Goal: Check status: Check status

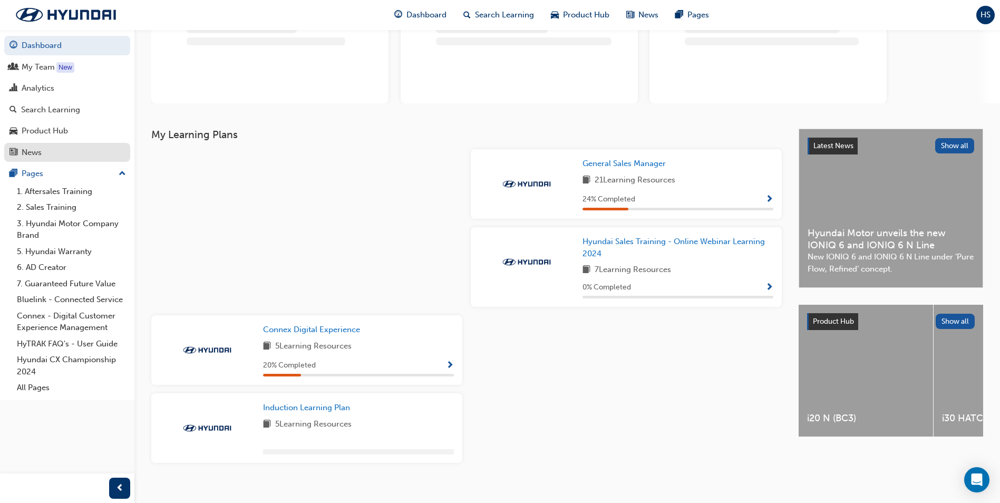
scroll to position [53, 0]
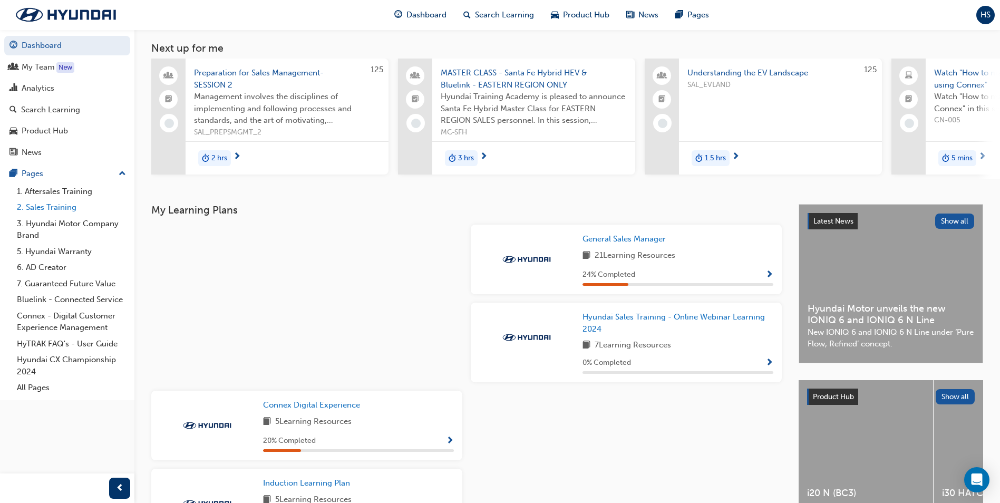
click at [59, 208] on link "2. Sales Training" at bounding box center [72, 207] width 118 height 16
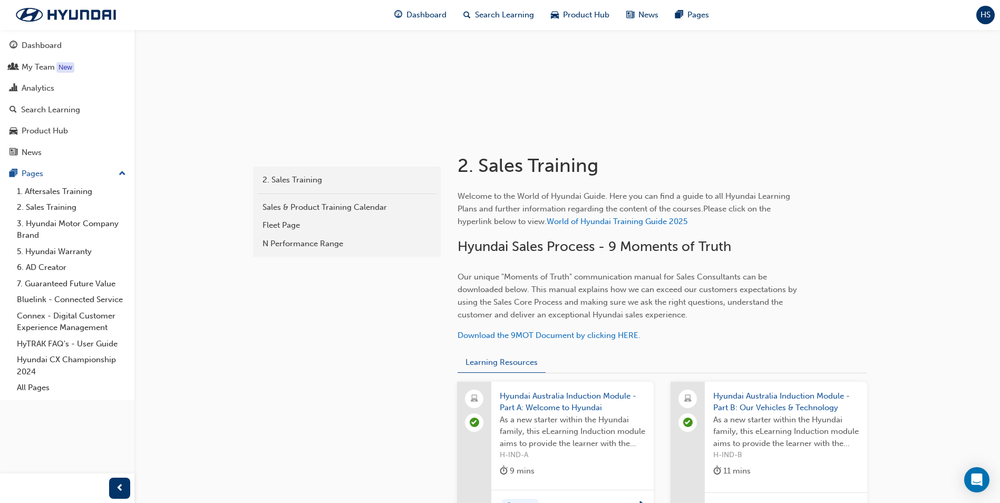
scroll to position [117, 0]
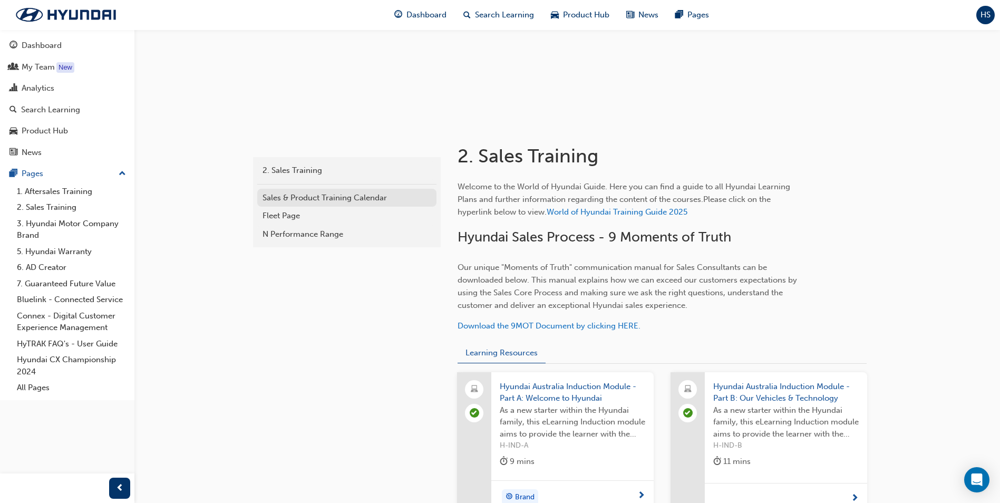
click at [306, 198] on div "Sales & Product Training Calendar" at bounding box center [347, 198] width 169 height 12
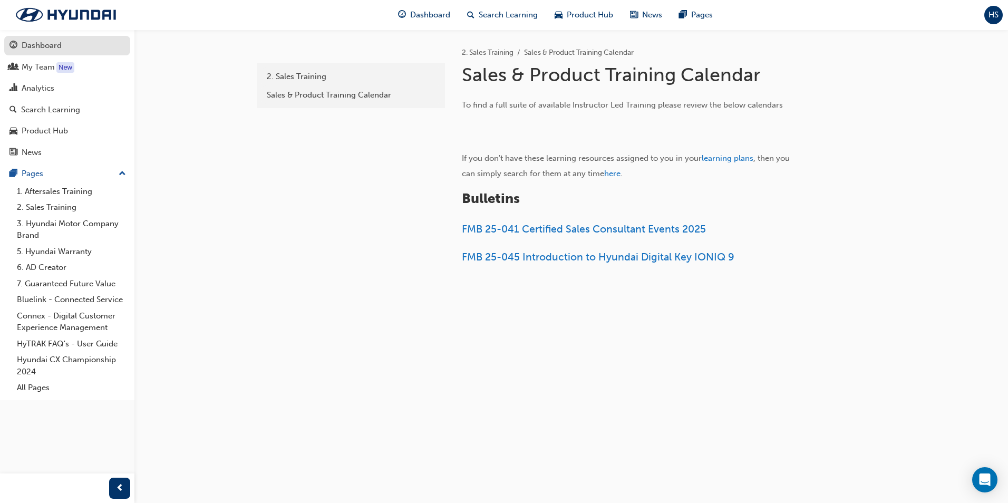
click at [38, 52] on div "Dashboard" at bounding box center [66, 45] width 115 height 13
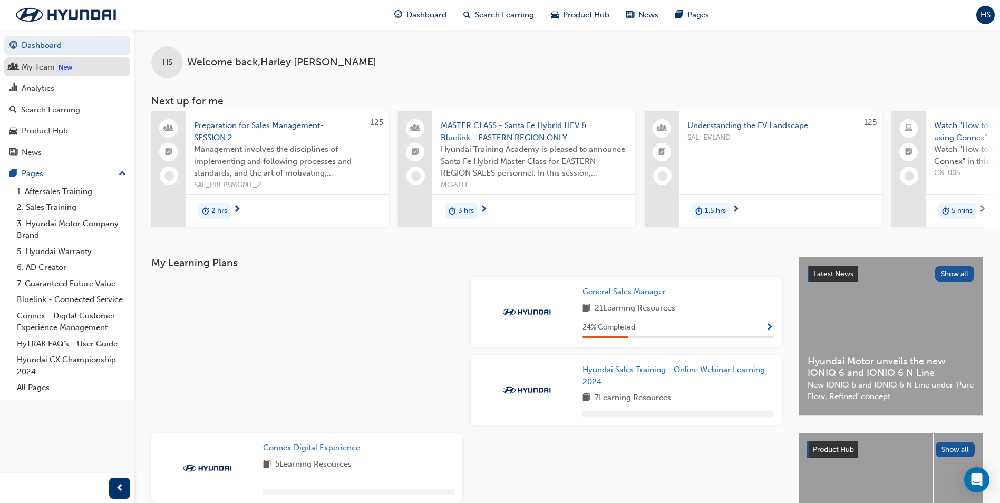
click at [41, 70] on div "My Team" at bounding box center [38, 67] width 33 height 12
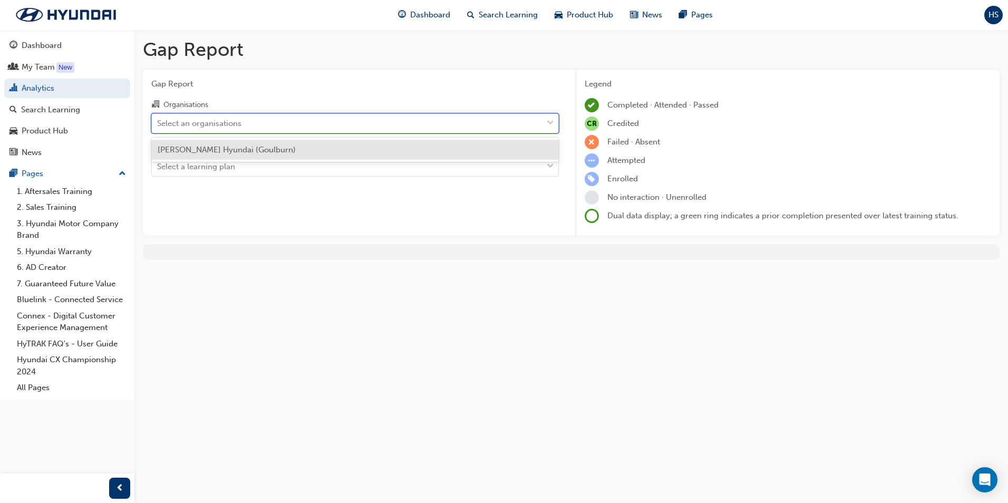
click at [287, 126] on div "Select an organisations" at bounding box center [347, 123] width 391 height 18
click at [158, 126] on input "Organisations option Geissler Hyundai (Goulburn) focused, 1 of 1. 1 result avai…" at bounding box center [157, 122] width 1 height 9
click at [269, 152] on div "Geissler Hyundai (Goulburn)" at bounding box center [355, 150] width 408 height 21
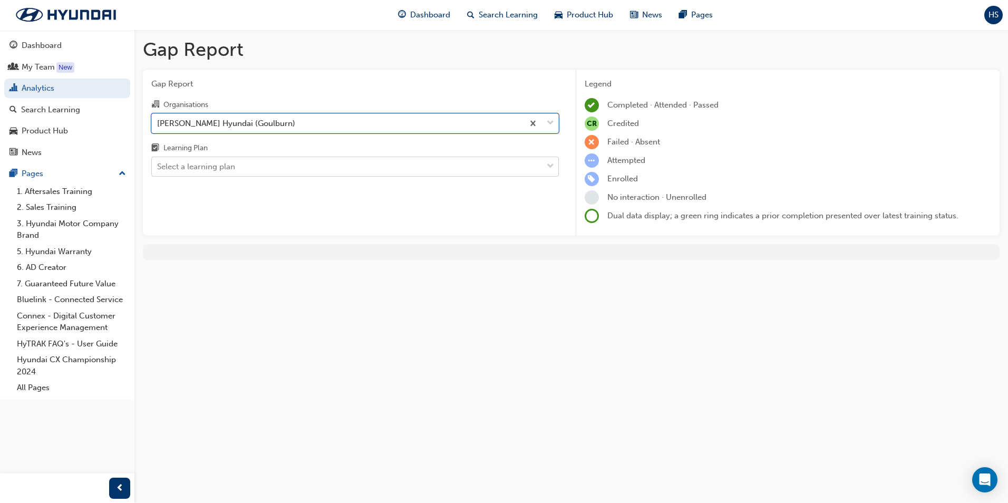
click at [265, 163] on div "Select a learning plan" at bounding box center [347, 167] width 391 height 18
click at [158, 163] on input "Learning Plan Select a learning plan" at bounding box center [157, 166] width 1 height 9
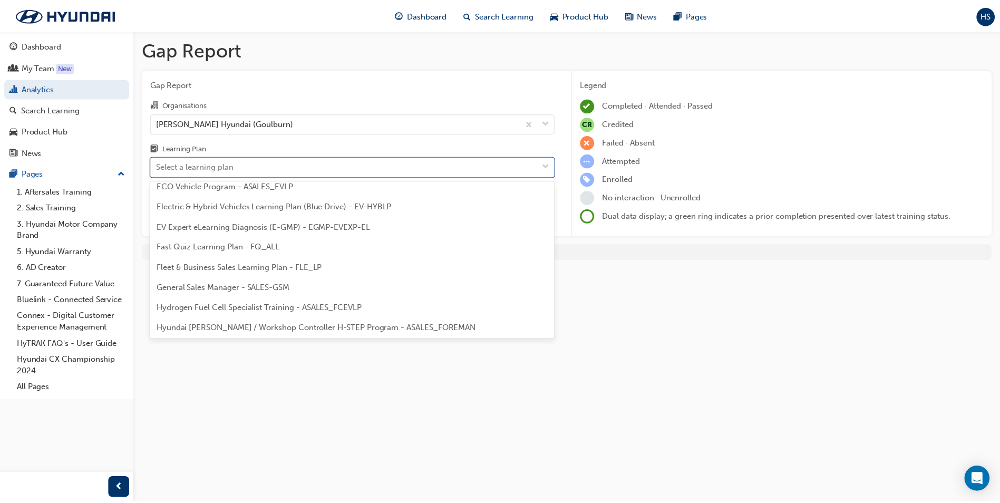
scroll to position [105, 0]
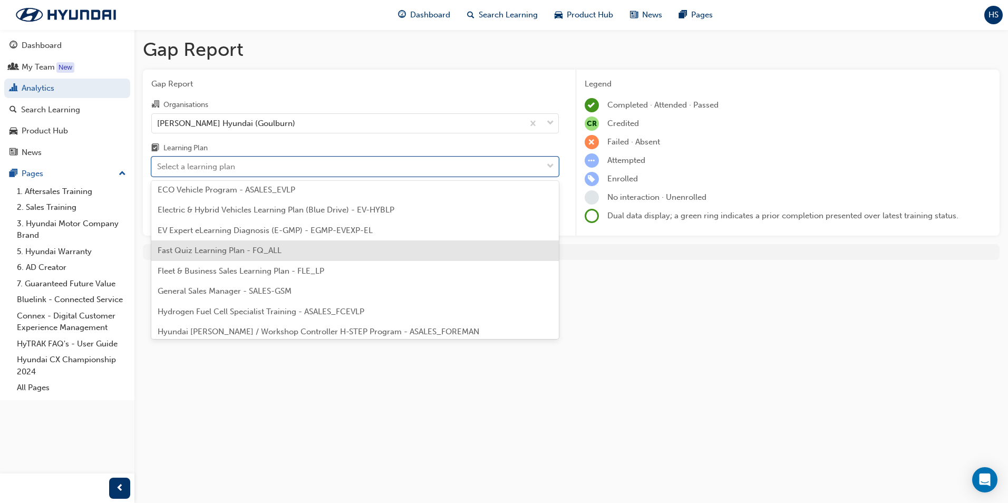
click at [244, 258] on div "Fast Quiz Learning Plan - FQ_ALL" at bounding box center [355, 250] width 408 height 21
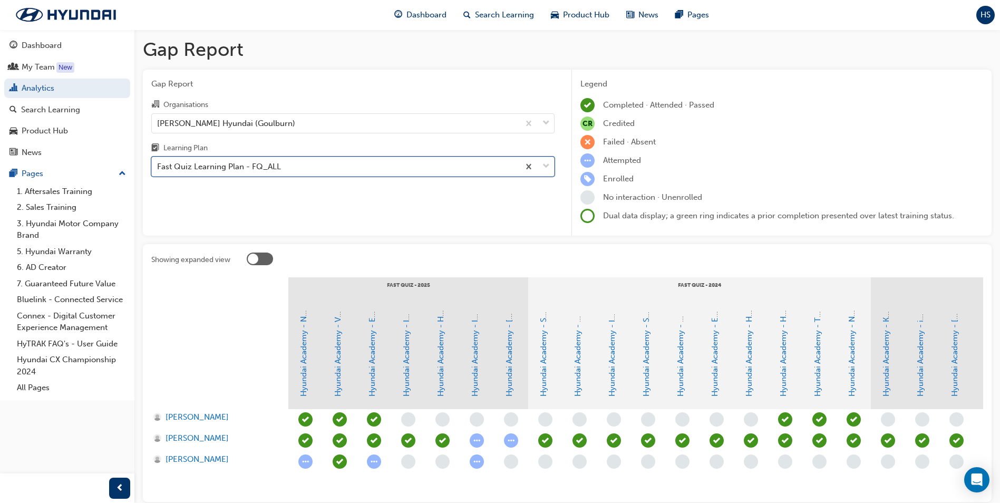
click at [381, 163] on div "Fast Quiz Learning Plan - FQ_ALL" at bounding box center [335, 167] width 367 height 18
click at [158, 163] on input "Learning Plan option Fast Quiz Learning Plan - FQ_ALL, selected. 0 results avai…" at bounding box center [157, 166] width 1 height 9
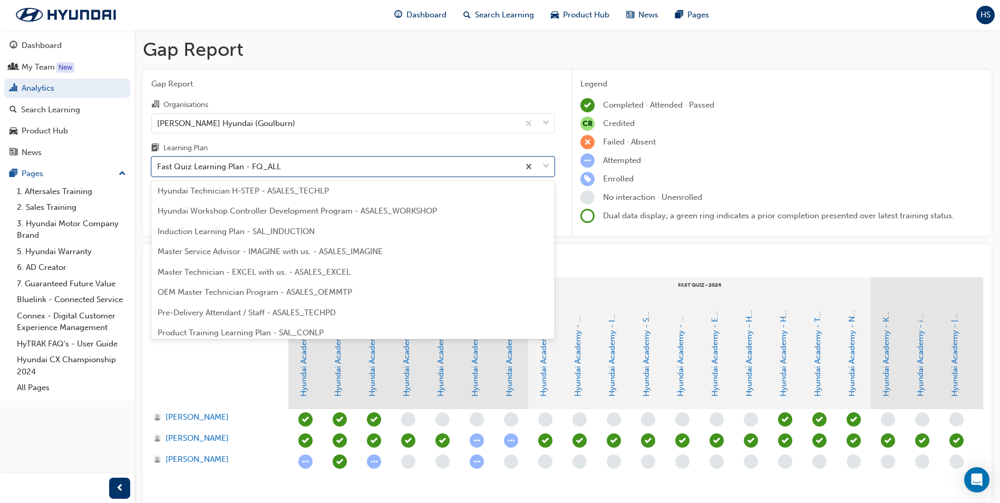
scroll to position [476, 0]
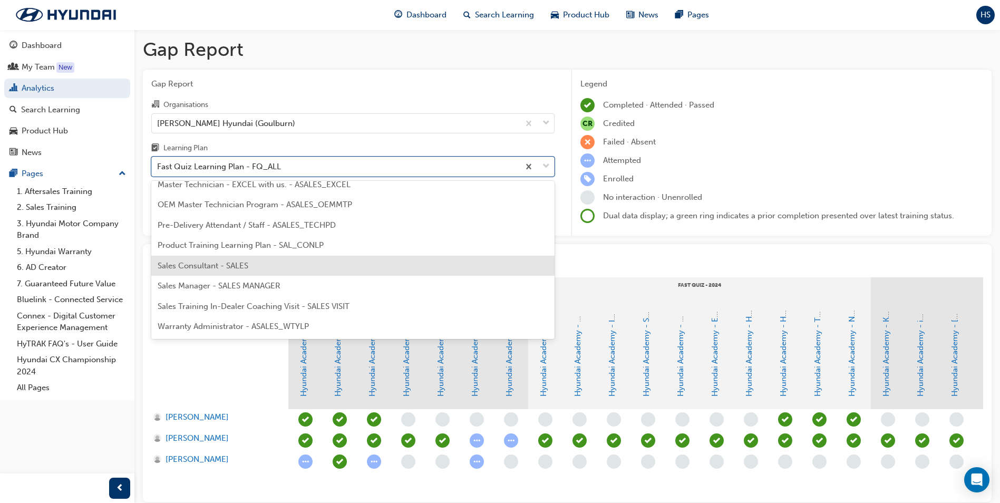
click at [360, 266] on div "Sales Consultant - SALES" at bounding box center [352, 266] width 403 height 21
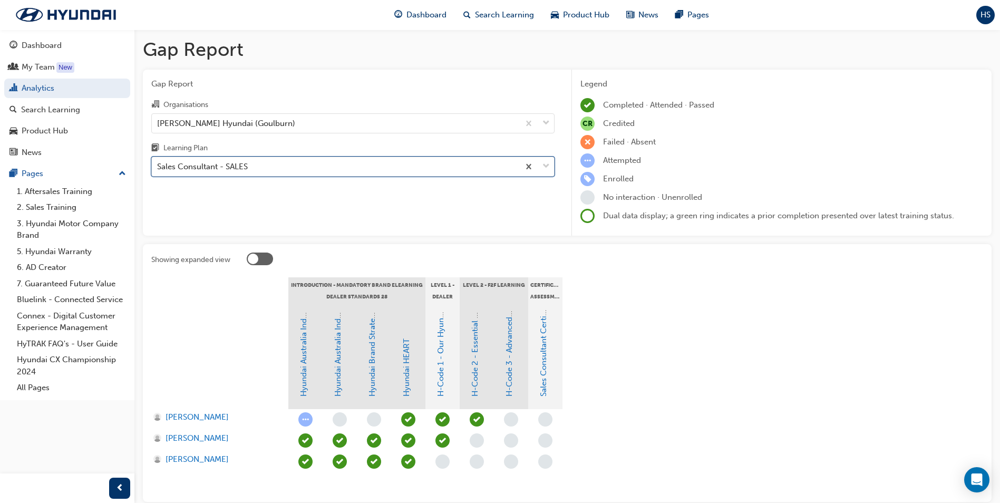
click at [396, 167] on div "Sales Consultant - SALES" at bounding box center [335, 167] width 367 height 18
click at [158, 167] on input "Learning Plan option Sales Consultant - SALES, selected. 0 results available. S…" at bounding box center [157, 166] width 1 height 9
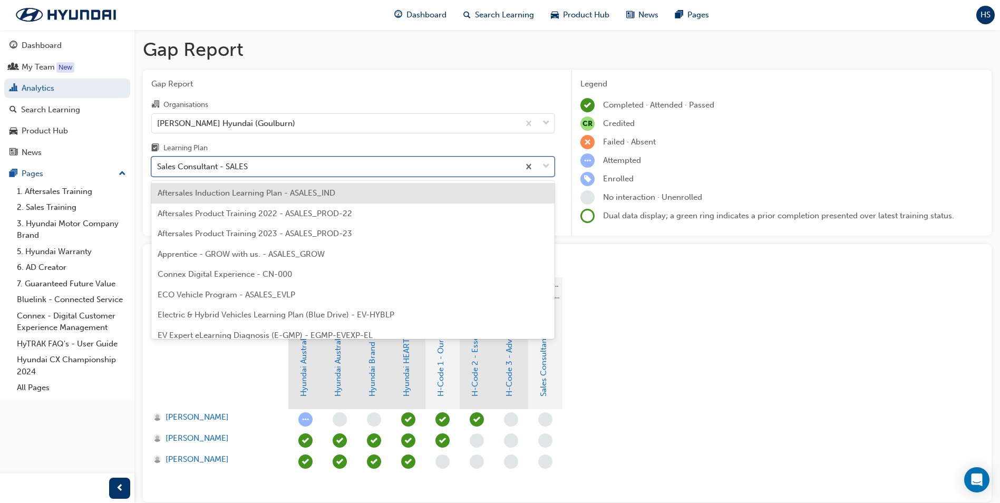
scroll to position [420, 0]
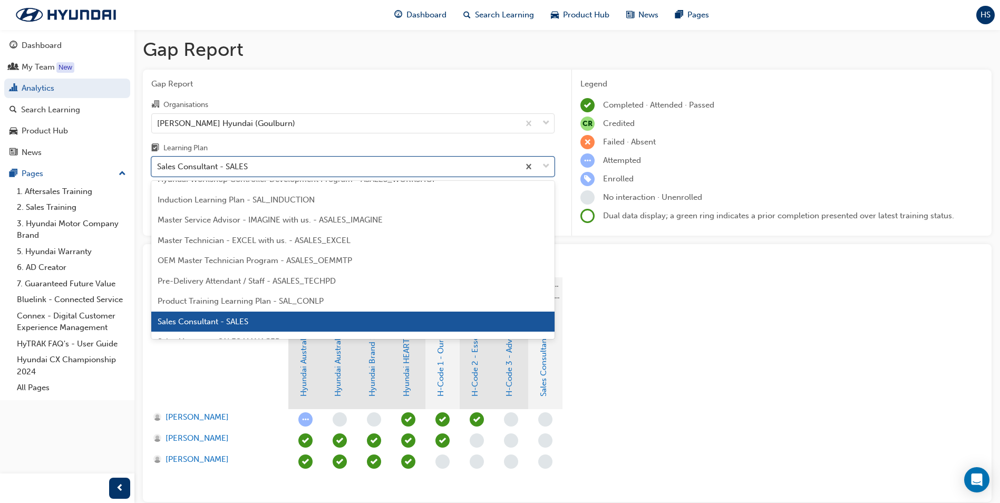
click at [324, 201] on div "Induction Learning Plan - SAL_INDUCTION" at bounding box center [352, 200] width 403 height 21
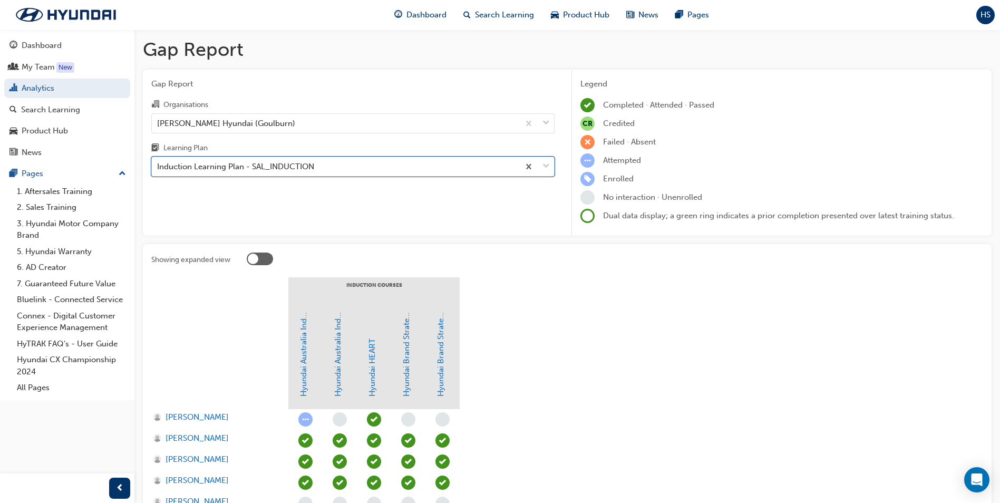
scroll to position [72, 0]
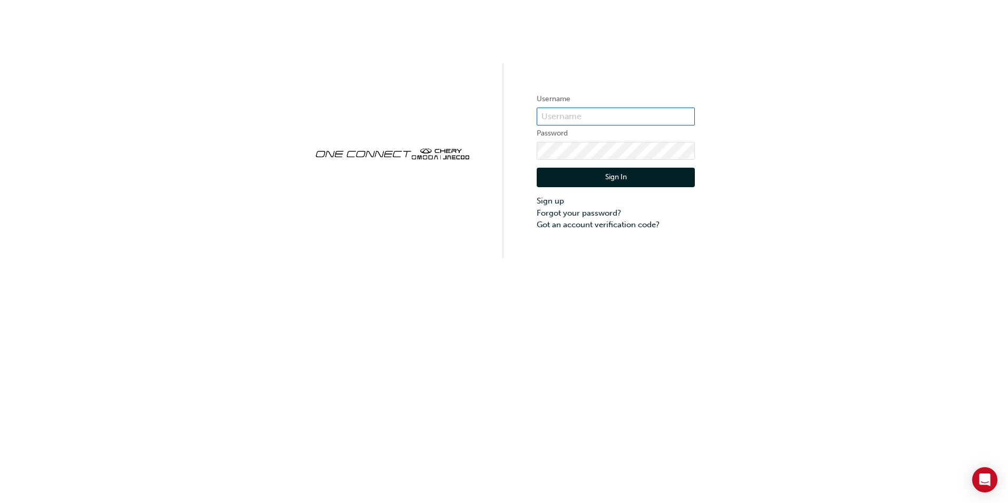
type input "CHAU0073"
click at [602, 182] on button "Sign In" at bounding box center [616, 178] width 158 height 20
